Goal: Obtain resource: Download file/media

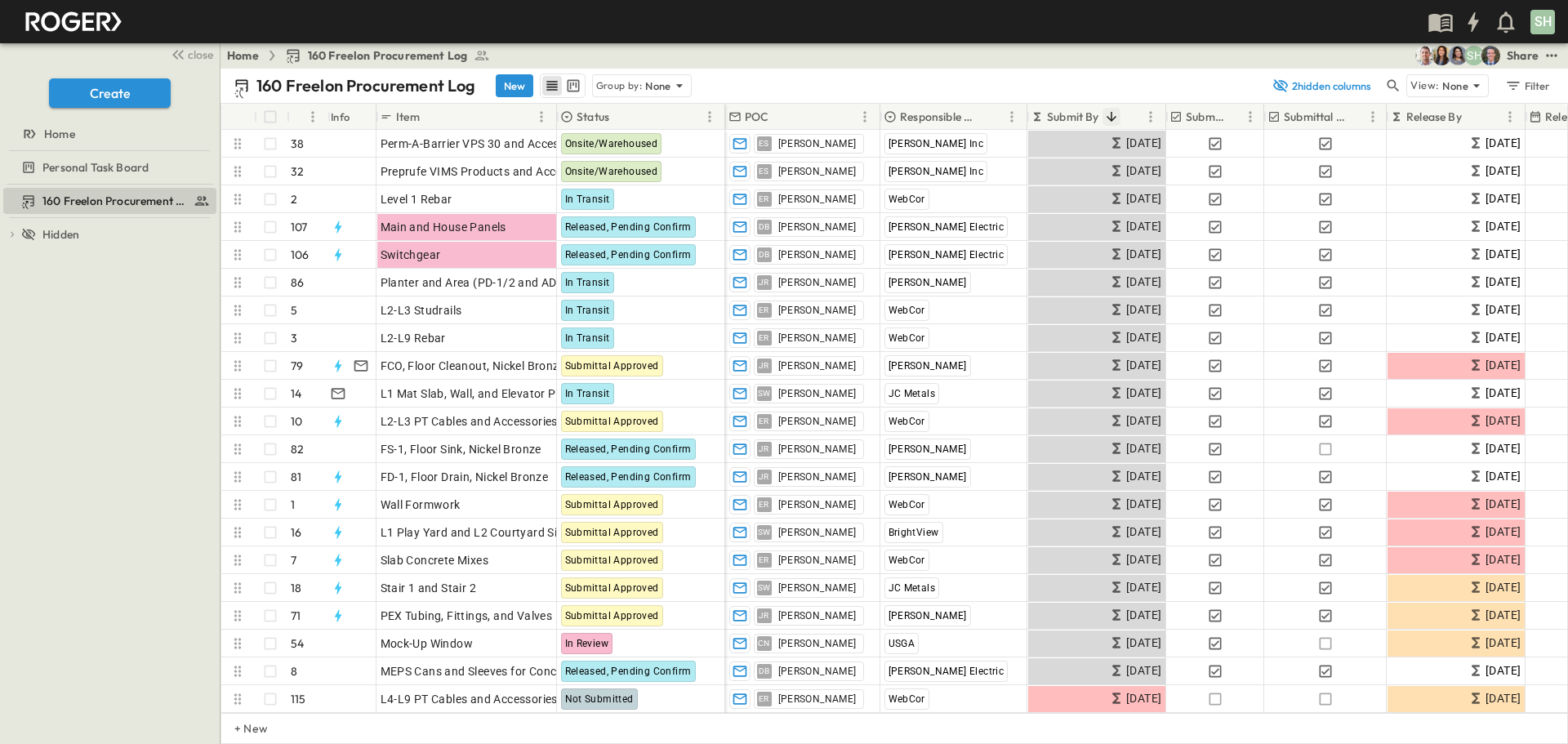
click at [1111, 114] on icon "Sort" at bounding box center [1111, 117] width 10 height 10
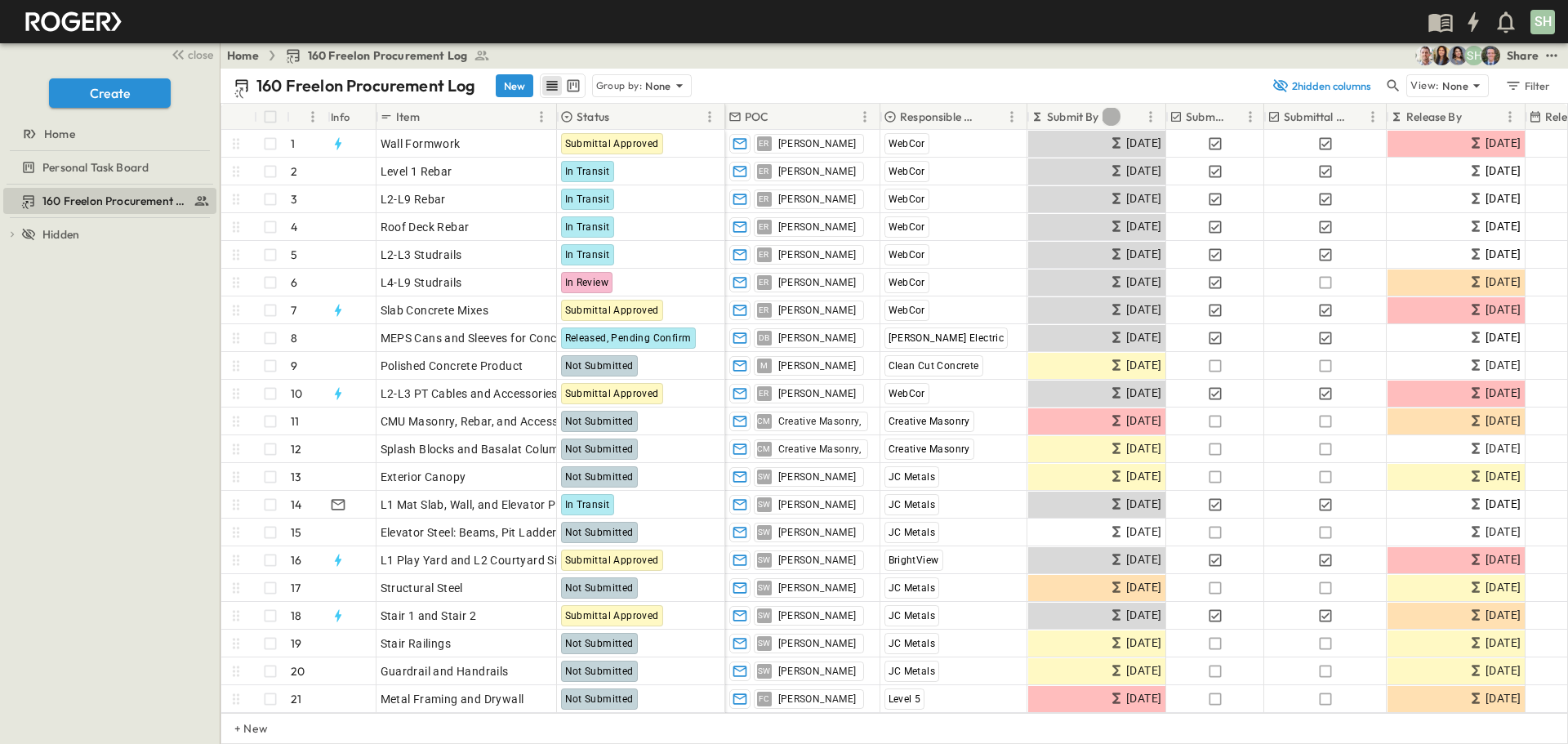
click at [1111, 114] on icon "Sort" at bounding box center [1111, 117] width 10 height 10
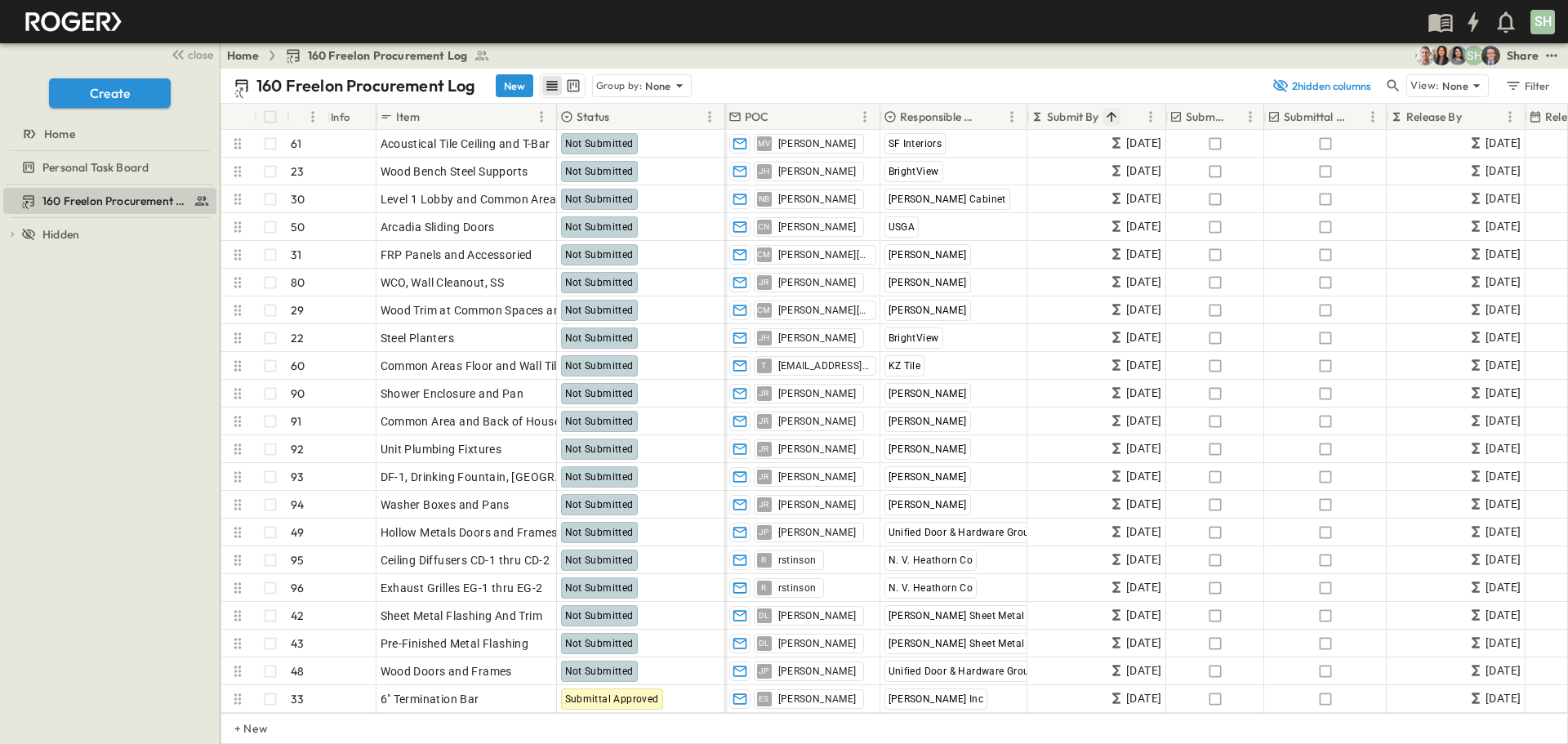
click at [1110, 115] on icon "Sort" at bounding box center [1111, 117] width 15 height 15
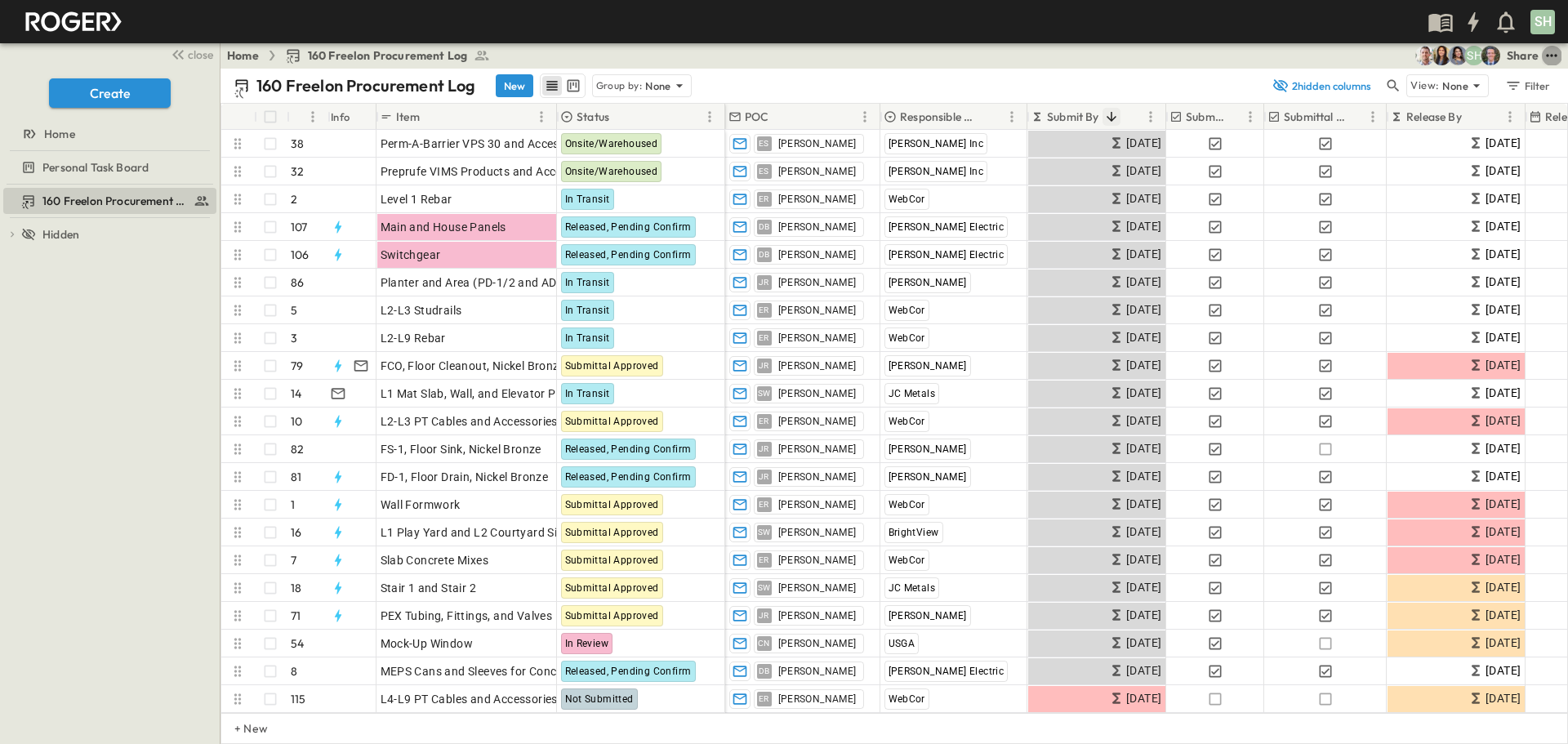
click at [1551, 54] on icon "test" at bounding box center [1552, 56] width 16 height 16
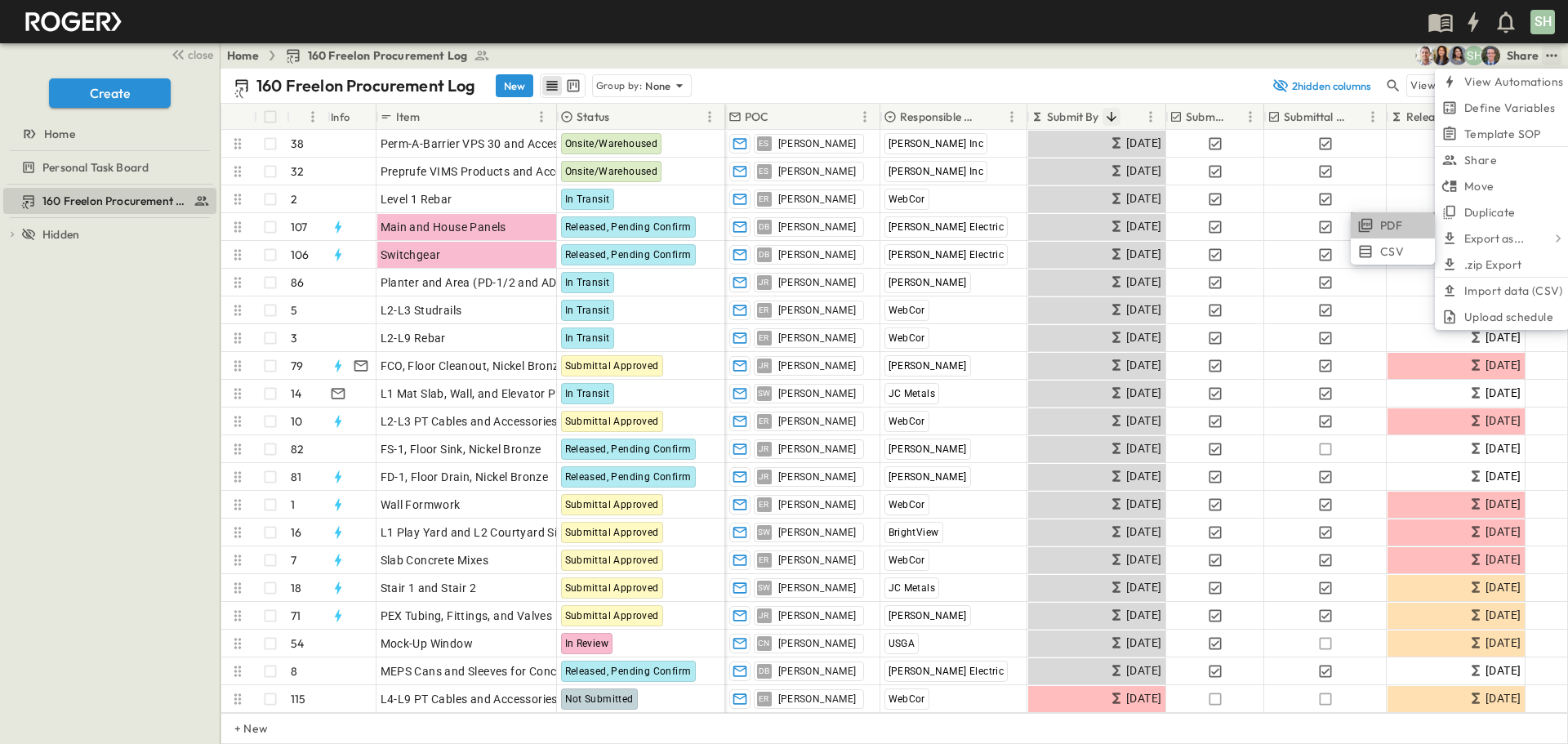
click at [1401, 224] on span "PDF" at bounding box center [1392, 225] width 22 height 16
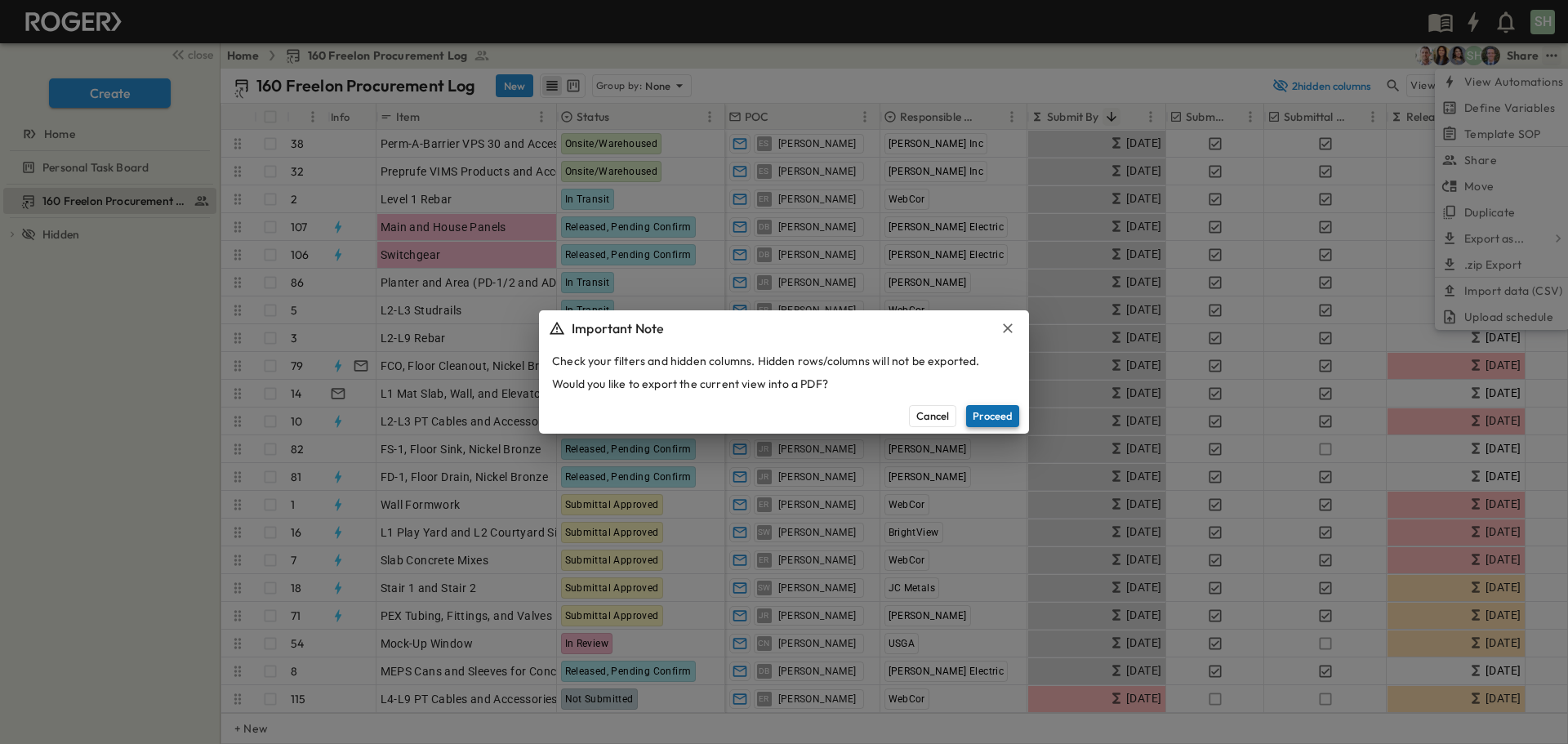
click at [996, 423] on button "Proceed" at bounding box center [993, 415] width 53 height 21
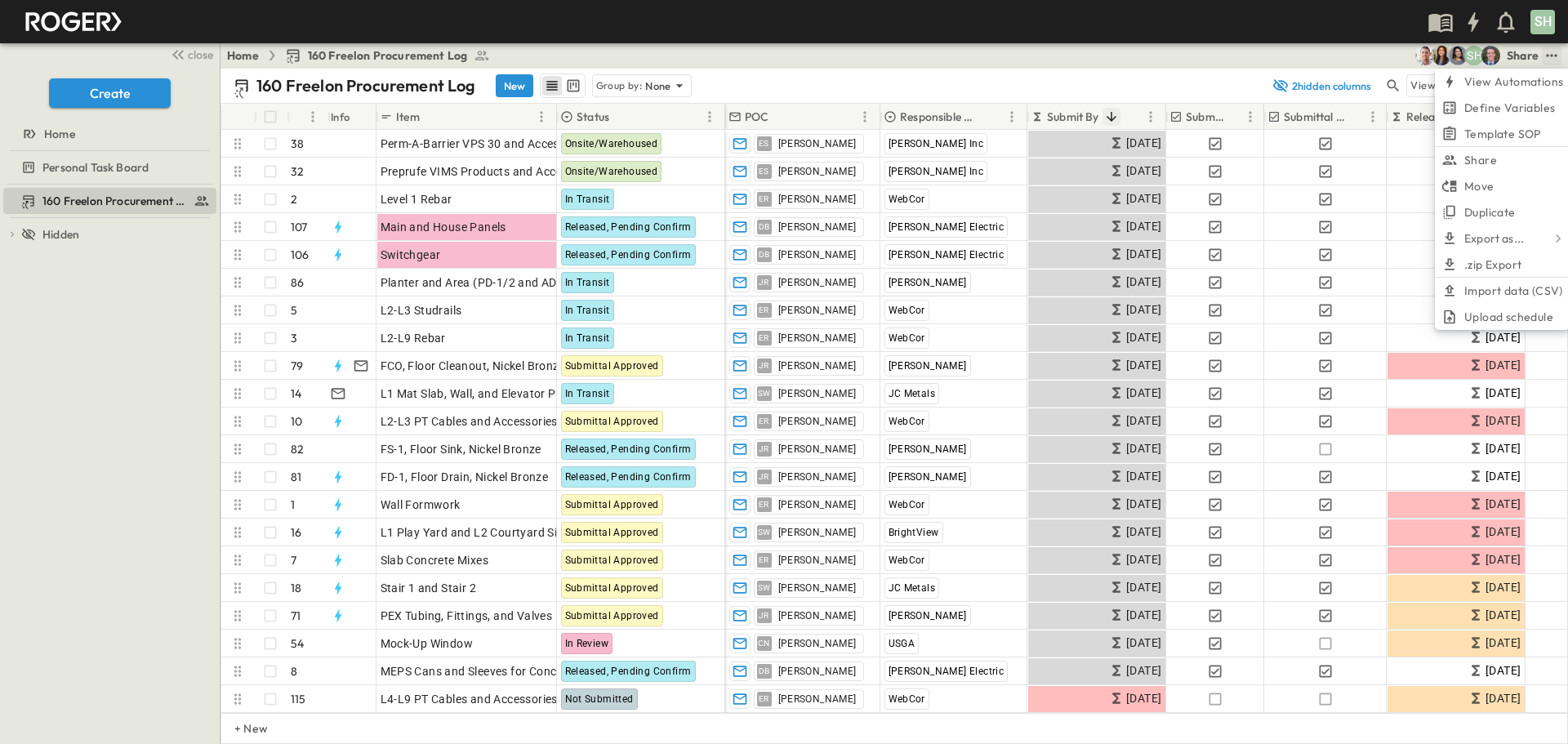
click at [1030, 69] on div "160 Freelon Procurement Log New Group by: None 2 hidden columns View: None Filt…" at bounding box center [894, 86] width 1348 height 35
click at [1559, 58] on icon "test" at bounding box center [1552, 56] width 16 height 16
click at [1497, 210] on span "Duplicate" at bounding box center [1490, 213] width 51 height 16
click at [1559, 53] on icon "test" at bounding box center [1552, 56] width 16 height 16
click at [1385, 228] on span "PDF" at bounding box center [1392, 225] width 22 height 16
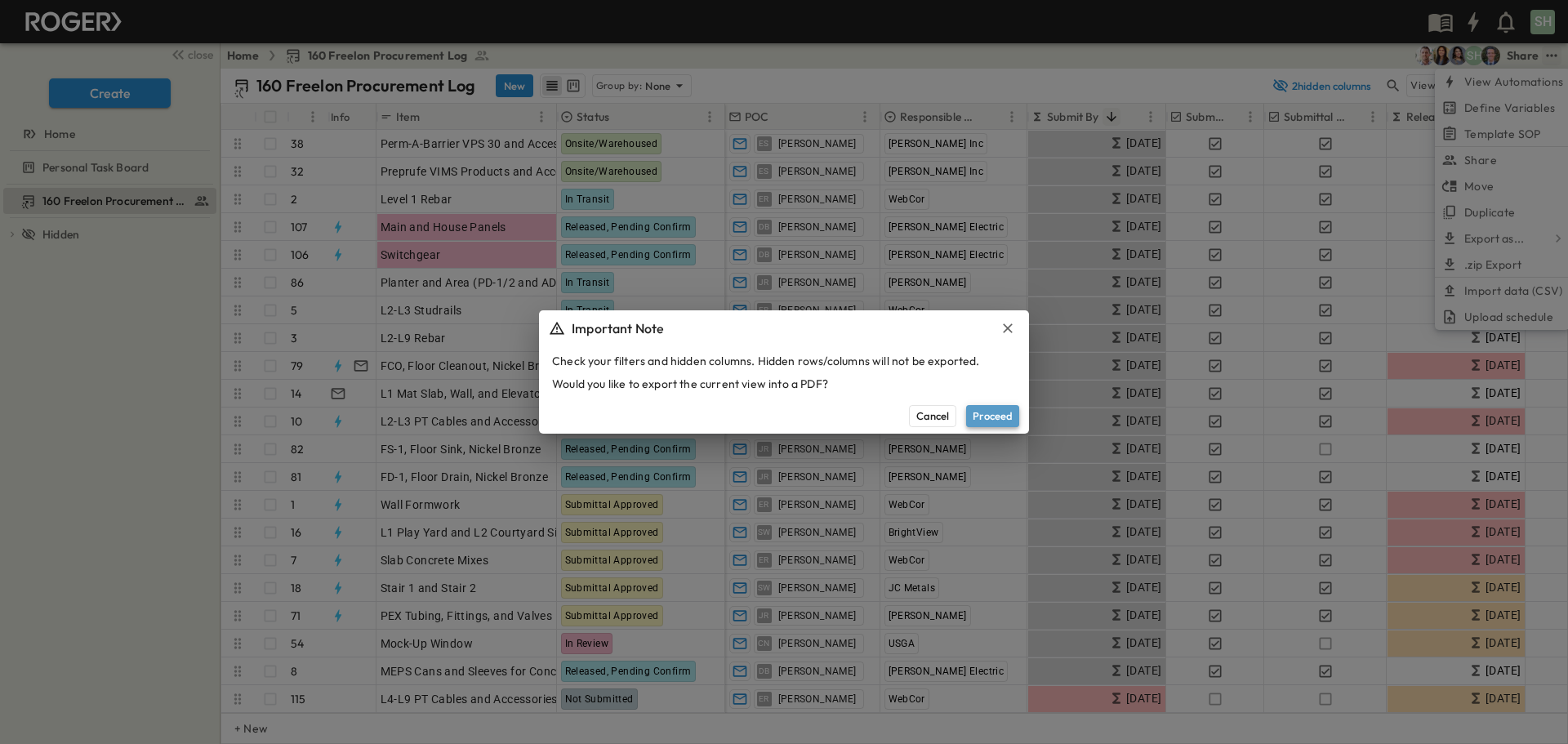
click at [988, 418] on button "Proceed" at bounding box center [993, 415] width 53 height 21
